Goal: Complete application form

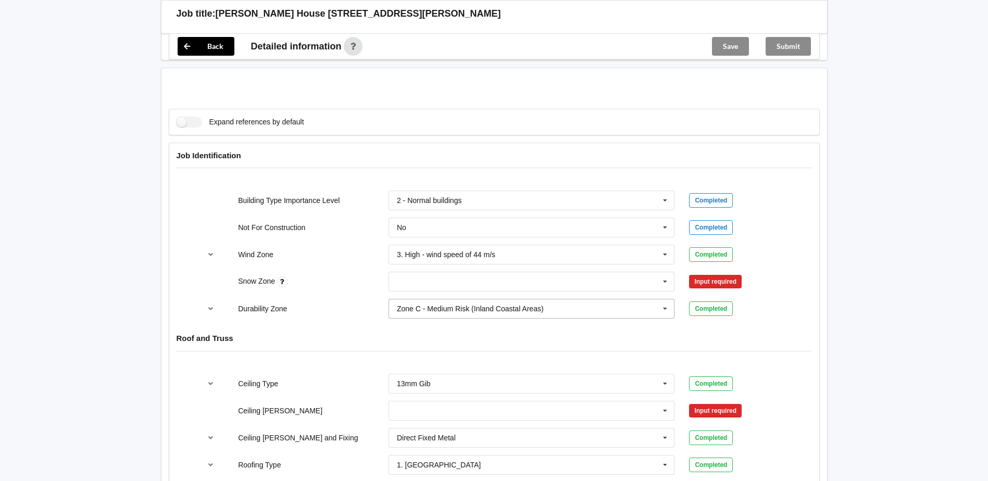
scroll to position [417, 0]
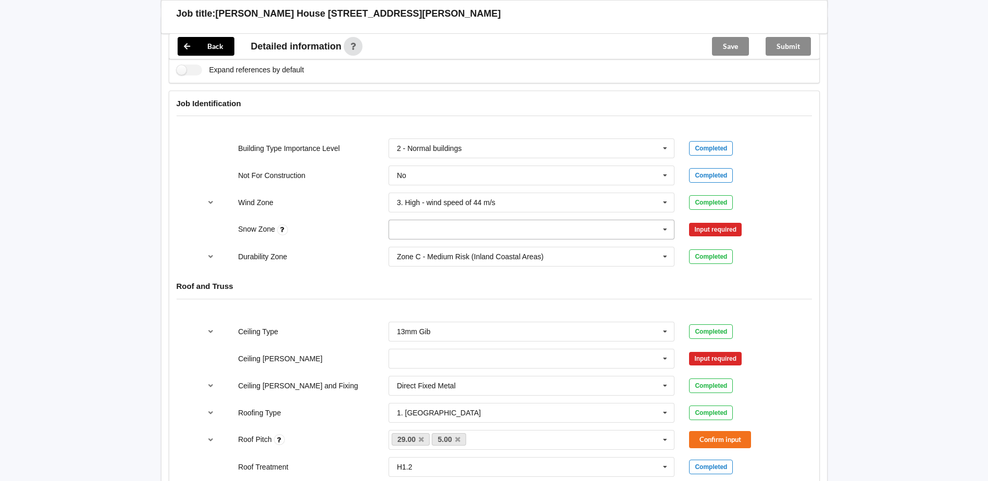
click at [426, 220] on input "text" at bounding box center [532, 229] width 285 height 19
click at [416, 239] on div "N0" at bounding box center [531, 248] width 285 height 19
click at [714, 223] on button "Confirm input" at bounding box center [720, 229] width 62 height 17
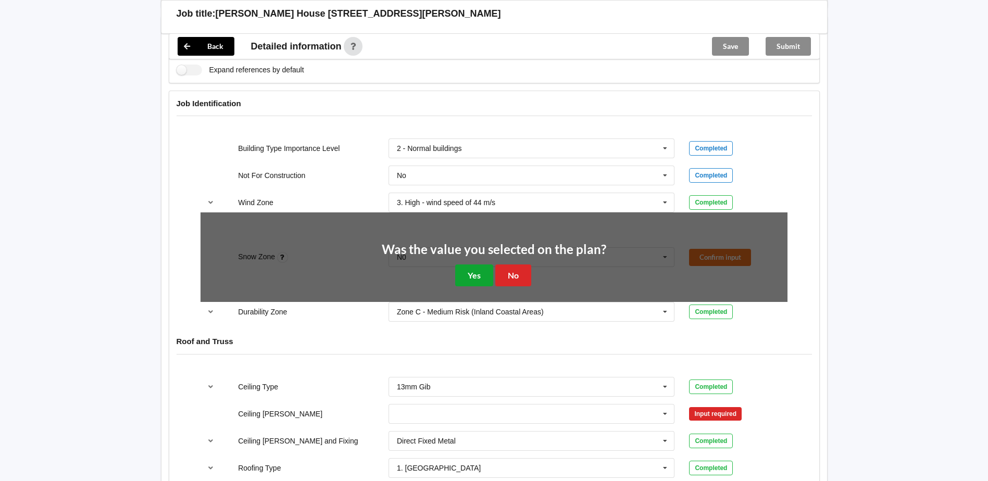
click at [465, 265] on button "Yes" at bounding box center [474, 275] width 38 height 21
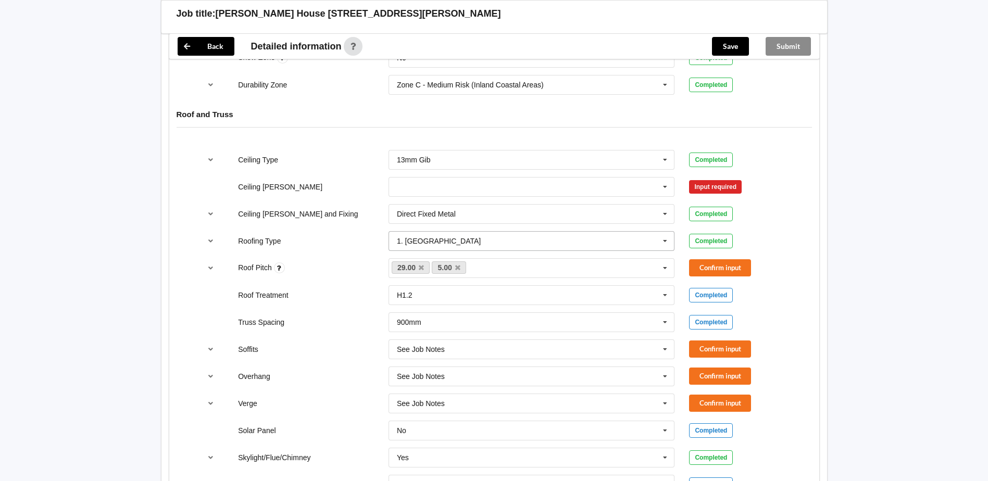
scroll to position [573, 0]
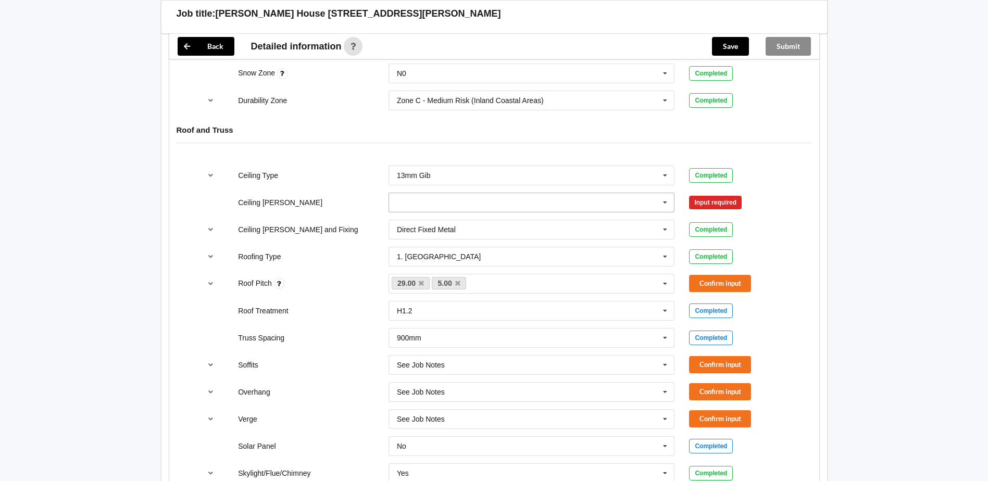
click at [466, 195] on input "text" at bounding box center [532, 202] width 285 height 19
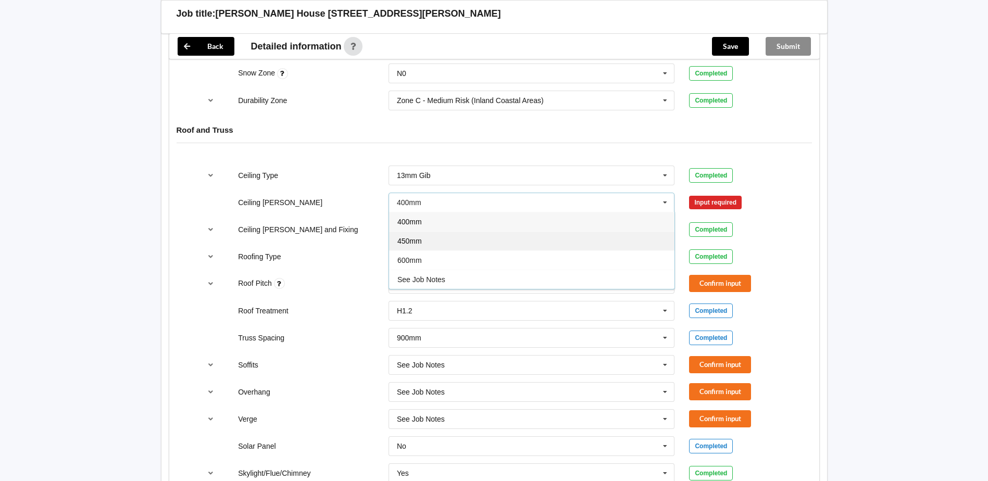
click at [428, 231] on div "450mm" at bounding box center [531, 240] width 285 height 19
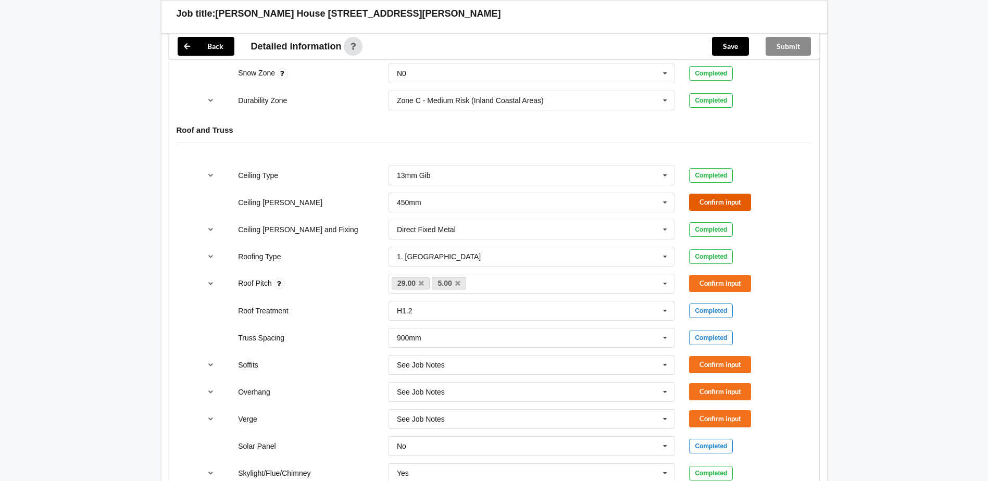
click at [731, 194] on button "Confirm input" at bounding box center [720, 202] width 62 height 17
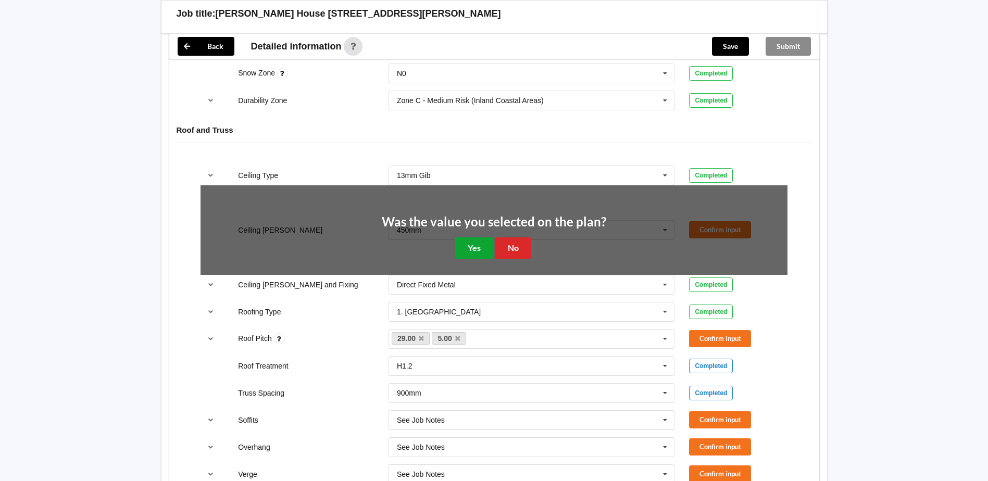
click at [488, 238] on button "Yes" at bounding box center [474, 248] width 38 height 21
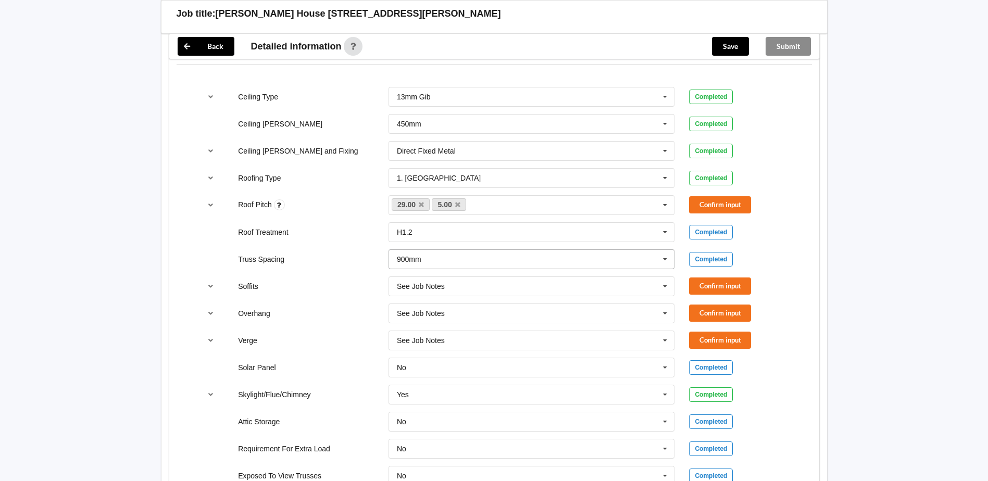
scroll to position [677, 0]
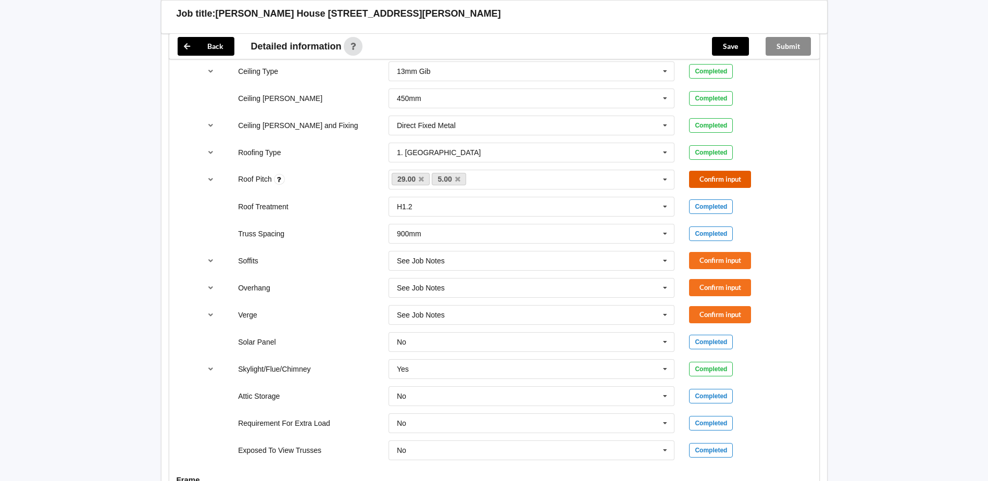
click at [711, 176] on button "Confirm input" at bounding box center [720, 179] width 62 height 17
click at [725, 252] on button "Confirm input" at bounding box center [720, 260] width 62 height 17
click at [714, 282] on button "Confirm input" at bounding box center [720, 287] width 62 height 17
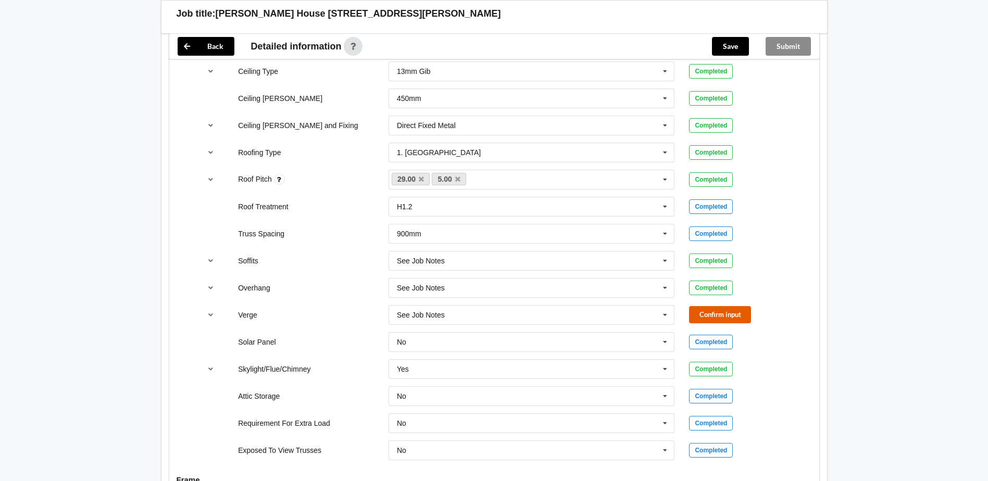
click at [701, 310] on button "Confirm input" at bounding box center [720, 314] width 62 height 17
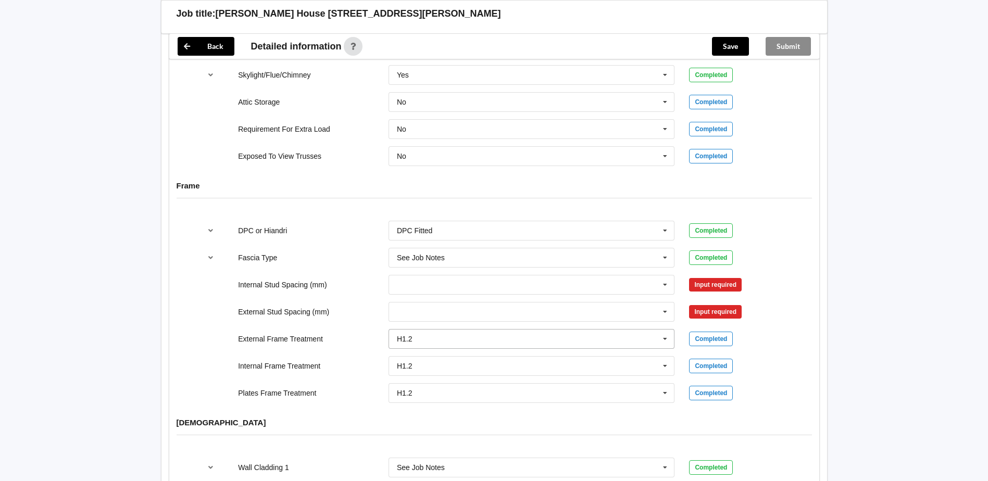
scroll to position [990, 0]
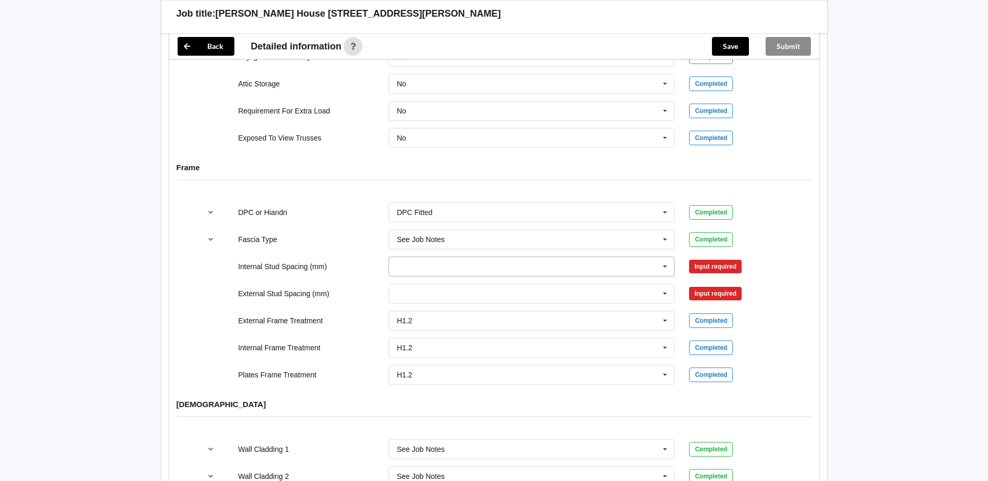
click at [507, 258] on input "text" at bounding box center [532, 266] width 285 height 19
click at [414, 315] on div "450" at bounding box center [531, 324] width 285 height 19
click at [737, 260] on button "Confirm input" at bounding box center [720, 266] width 62 height 17
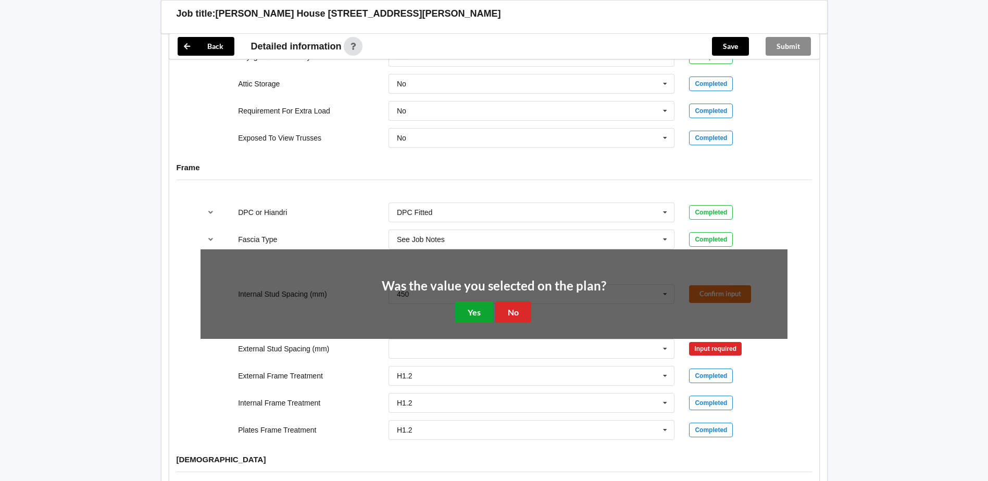
click at [471, 302] on button "Yes" at bounding box center [474, 312] width 38 height 21
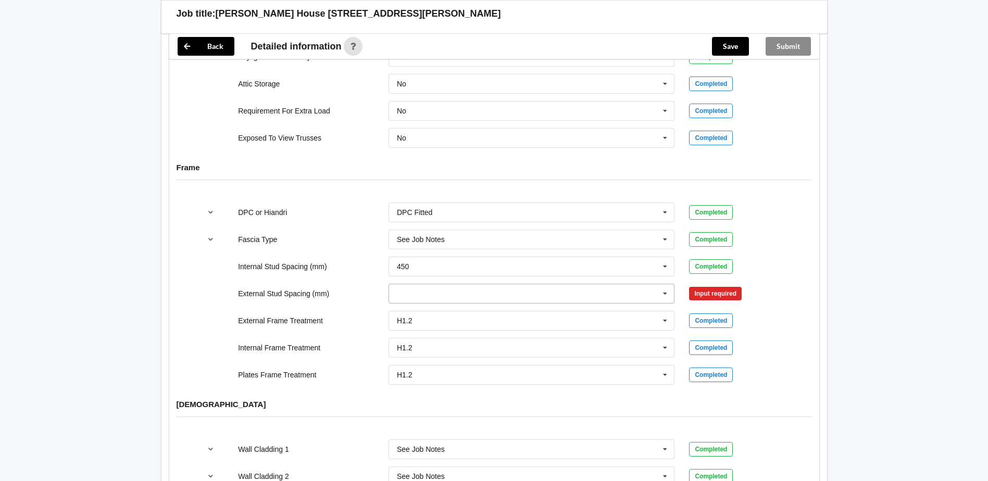
click at [450, 284] on input "text" at bounding box center [532, 293] width 285 height 19
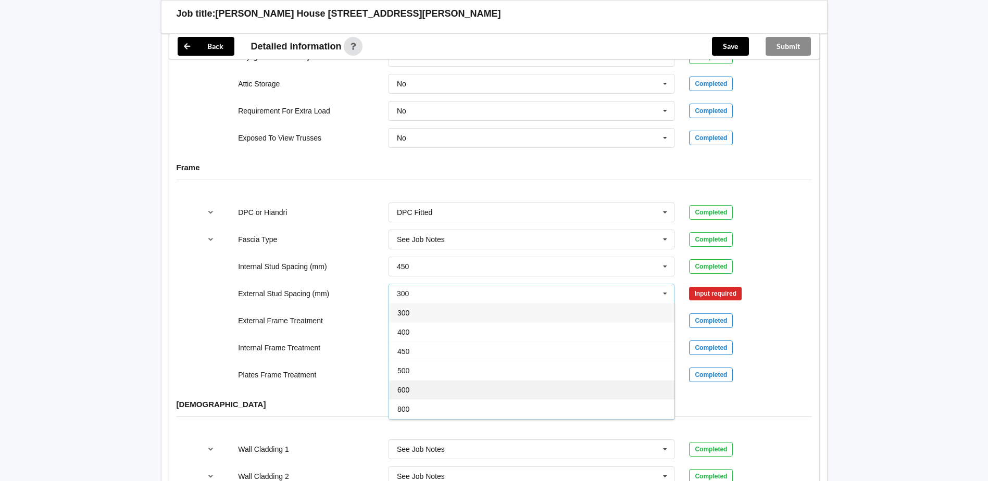
click at [409, 380] on div "600" at bounding box center [531, 389] width 285 height 19
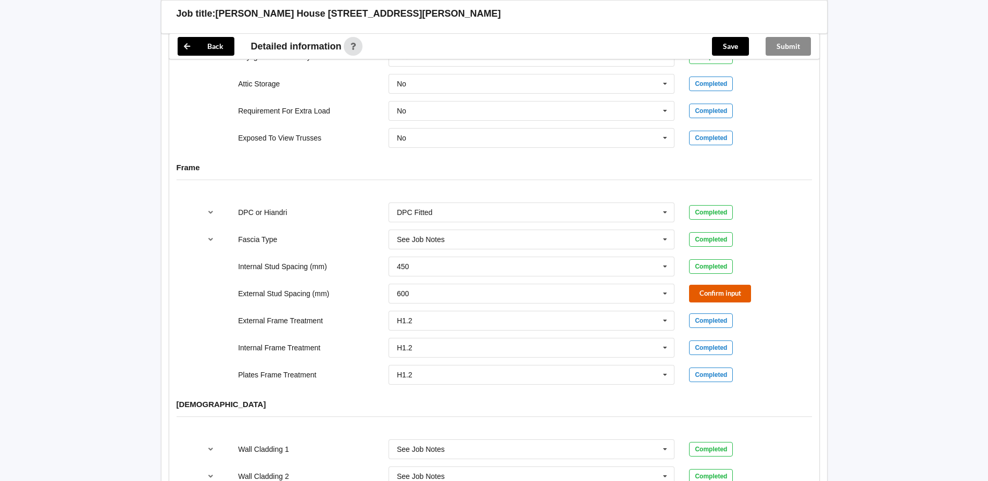
click at [735, 288] on button "Confirm input" at bounding box center [720, 293] width 62 height 17
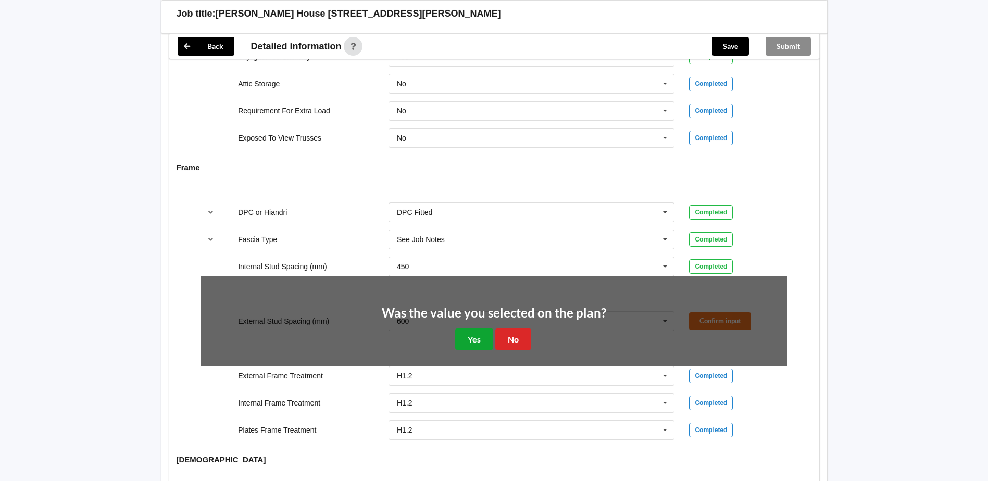
click at [472, 329] on button "Yes" at bounding box center [474, 339] width 38 height 21
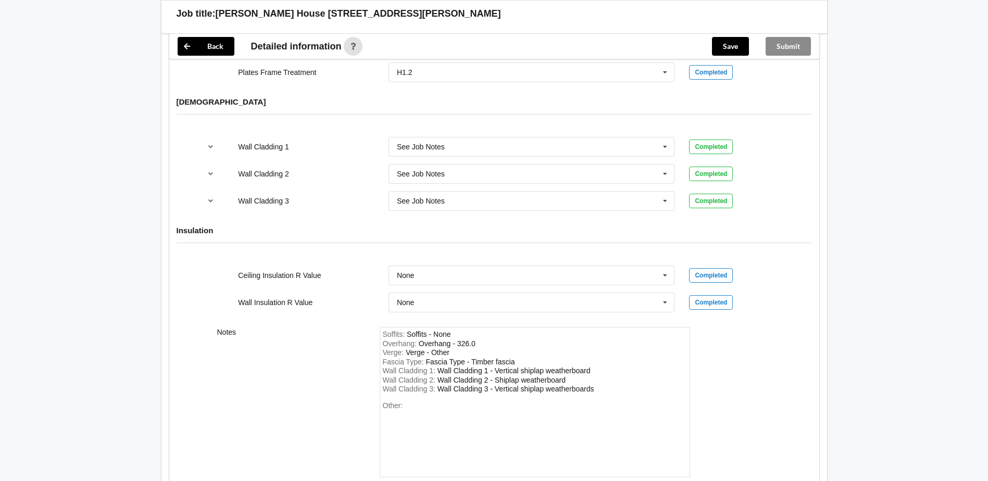
scroll to position [1302, 0]
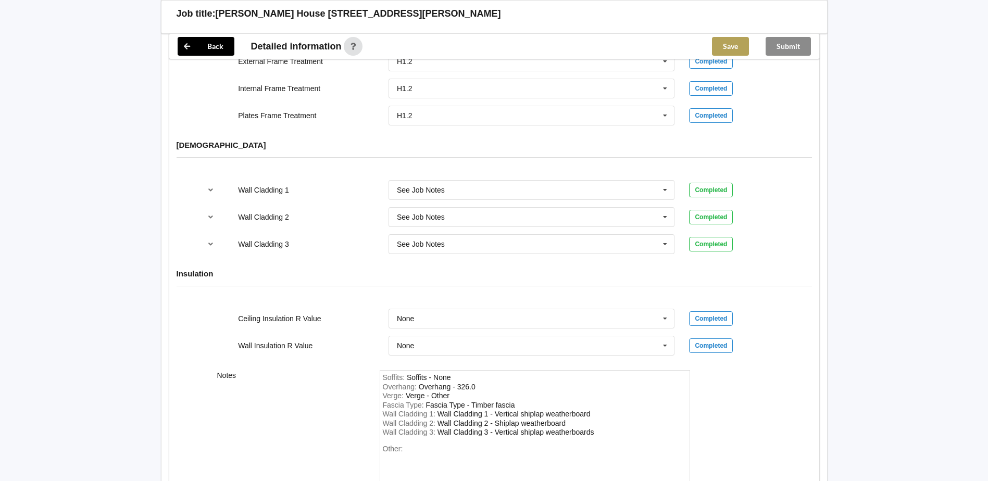
click at [727, 49] on button "Save" at bounding box center [730, 46] width 37 height 19
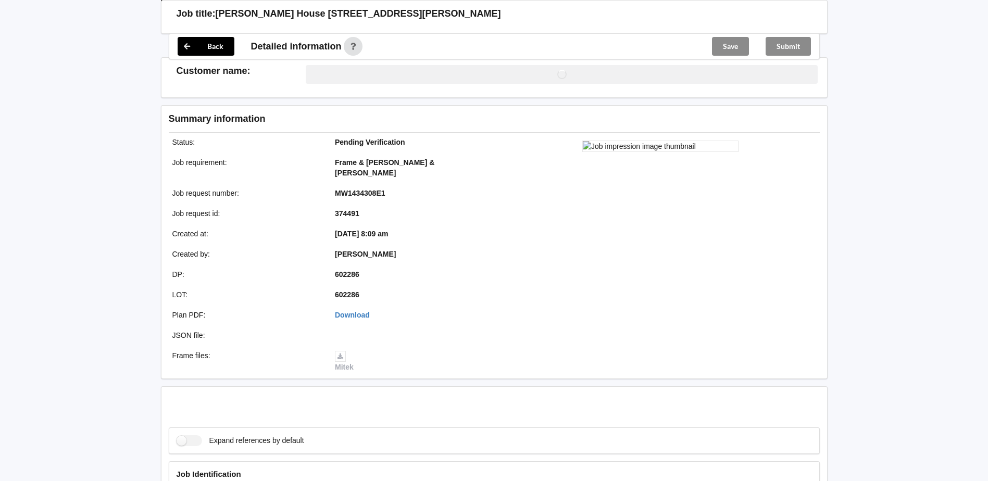
scroll to position [1249, 0]
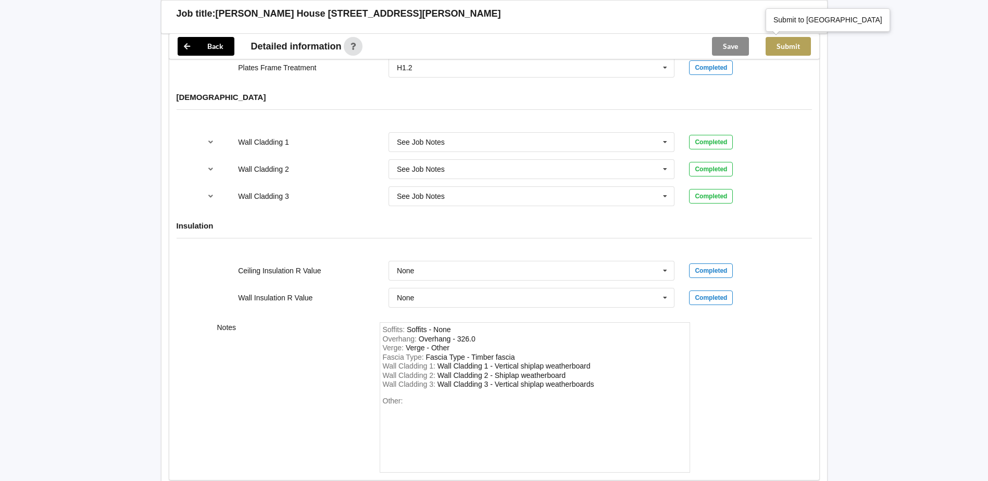
click at [787, 49] on button "Submit" at bounding box center [788, 46] width 45 height 19
